Goal: Answer question/provide support

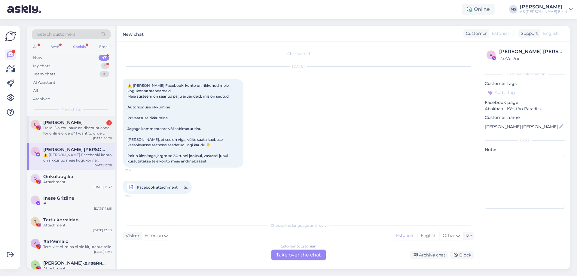
click at [66, 129] on div "Hello! Do You have an discount code for online orders? I want to order some fab…" at bounding box center [77, 130] width 69 height 11
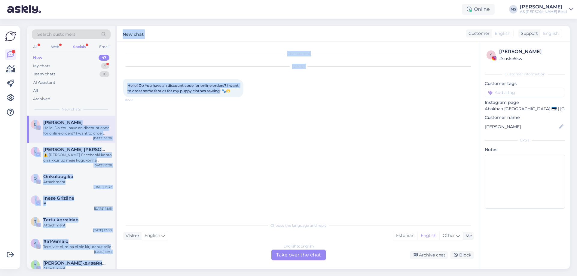
drag, startPoint x: 231, startPoint y: 93, endPoint x: 117, endPoint y: 79, distance: 114.7
click at [117, 79] on div "Search customers All Web Socials Email New 47 My chats 9 Team chats 18 AI Assis…" at bounding box center [298, 147] width 543 height 243
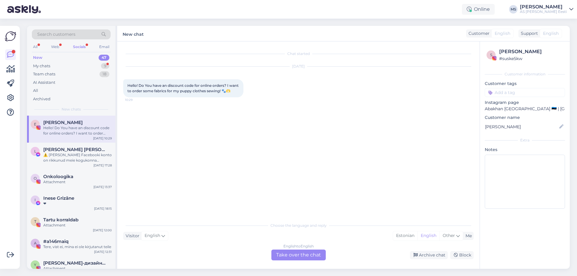
click at [216, 127] on div "Chat started [DATE] Hello! Do You have an discount code for online orders? I wa…" at bounding box center [301, 130] width 356 height 166
drag, startPoint x: 231, startPoint y: 89, endPoint x: 128, endPoint y: 82, distance: 102.7
click at [128, 82] on div "Hello! Do You have an discount code for online orders? I want to order some fab…" at bounding box center [183, 88] width 120 height 18
copy span "Hello! Do You have an discount code for online orders? I want to order some fab…"
click at [310, 254] on div "English to English Take over the chat" at bounding box center [298, 255] width 54 height 11
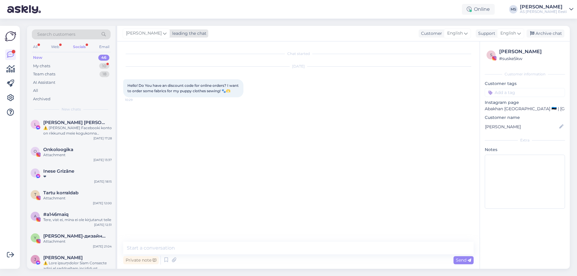
click at [163, 33] on icon at bounding box center [165, 33] width 4 height 7
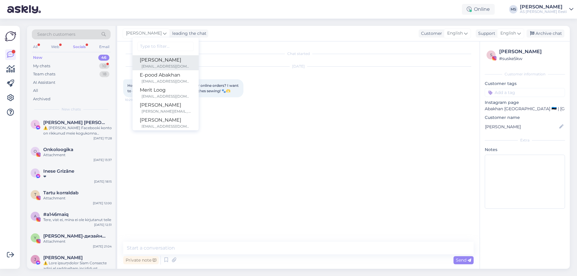
click at [149, 60] on div "[PERSON_NAME]" at bounding box center [166, 59] width 52 height 7
